Goal: Book appointment/travel/reservation

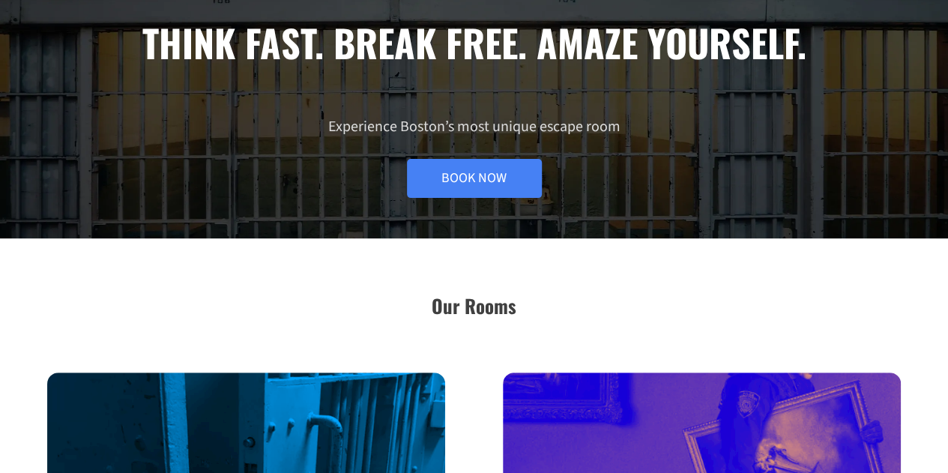
scroll to position [157, 0]
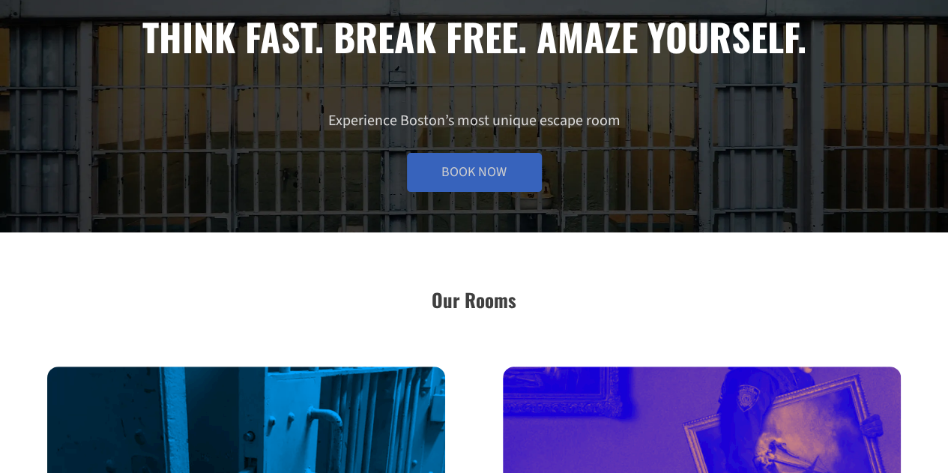
click at [490, 165] on link "Book Now" at bounding box center [474, 172] width 135 height 39
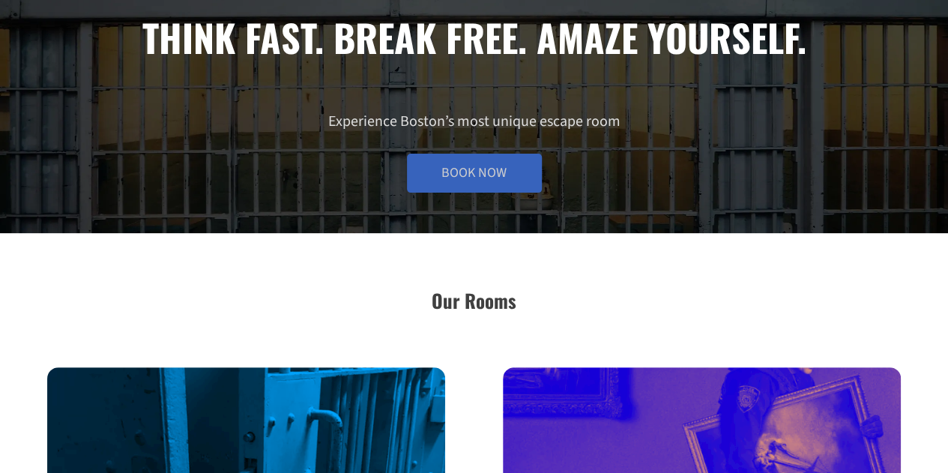
click at [440, 181] on link "Book Now" at bounding box center [474, 173] width 135 height 39
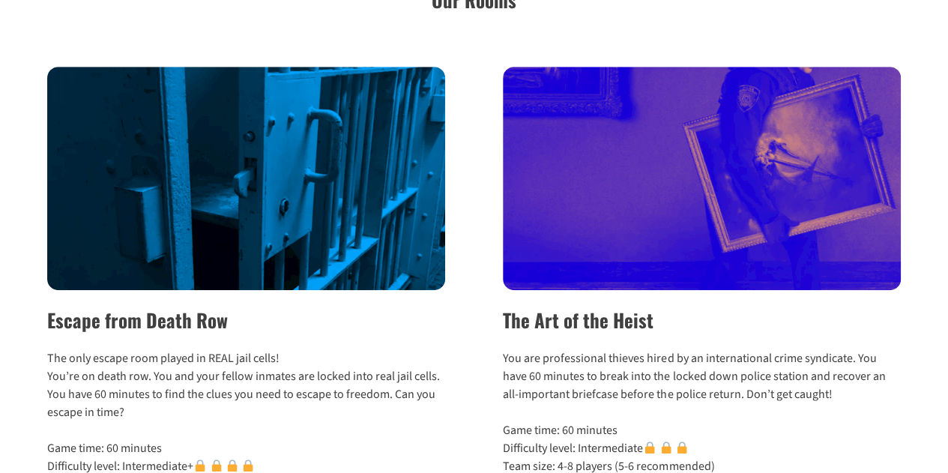
scroll to position [467, 0]
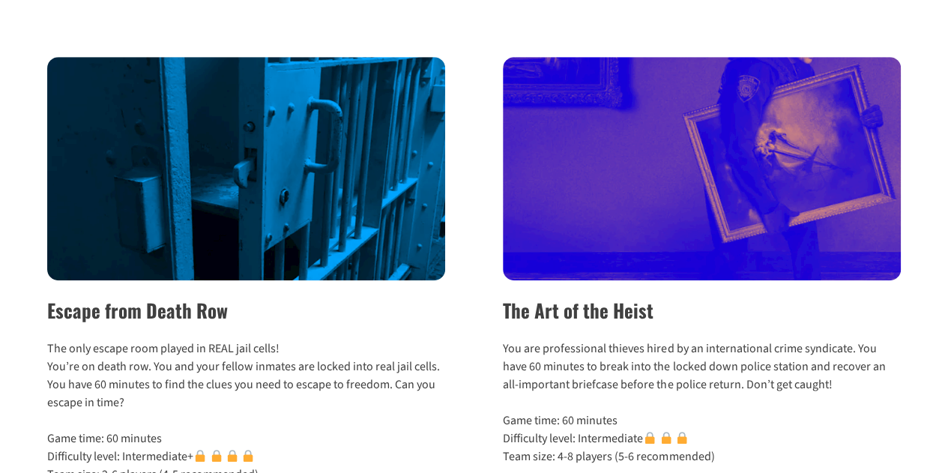
click at [739, 134] on img at bounding box center [701, 168] width 397 height 223
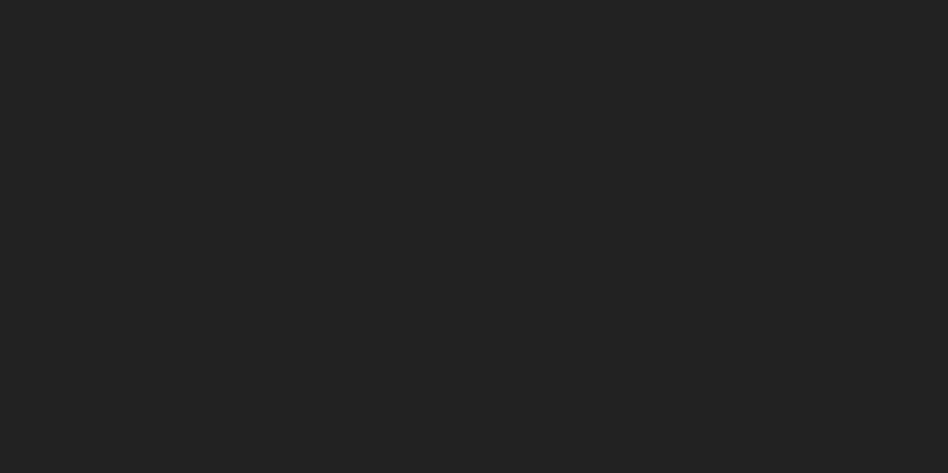
scroll to position [264, 0]
